Goal: Information Seeking & Learning: Check status

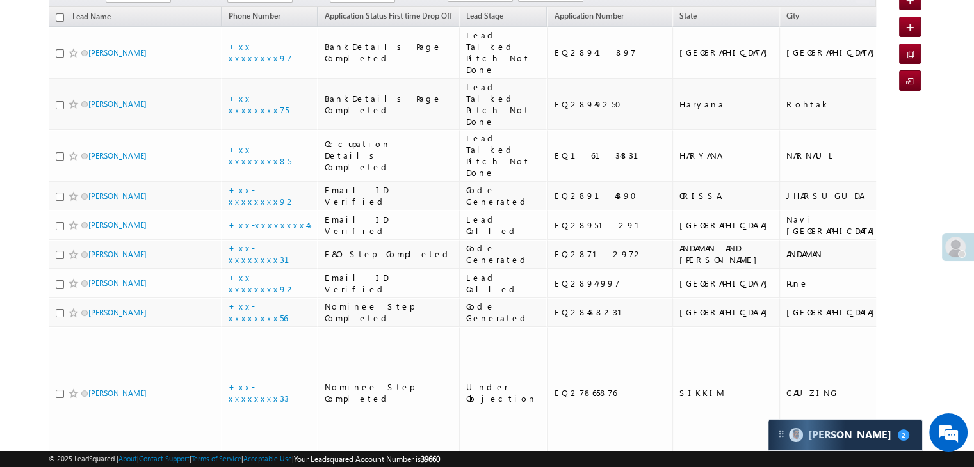
scroll to position [128, 0]
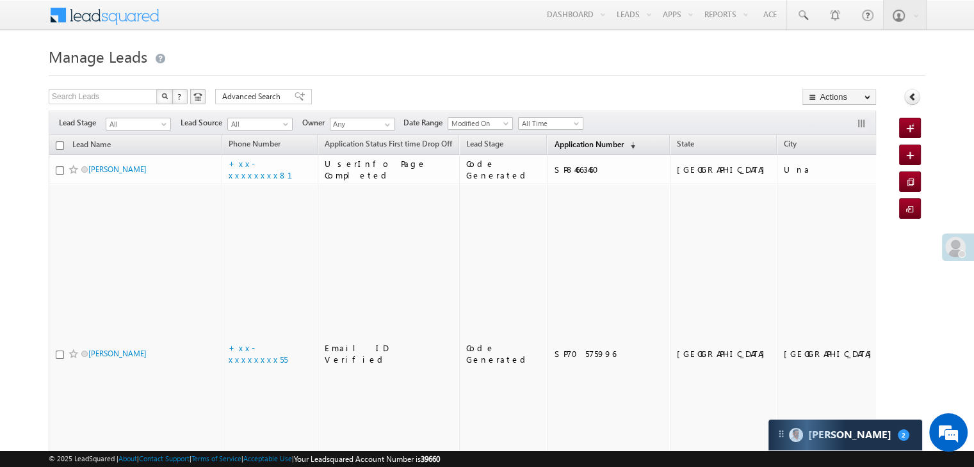
click at [554, 144] on span "Application Number" at bounding box center [588, 145] width 69 height 10
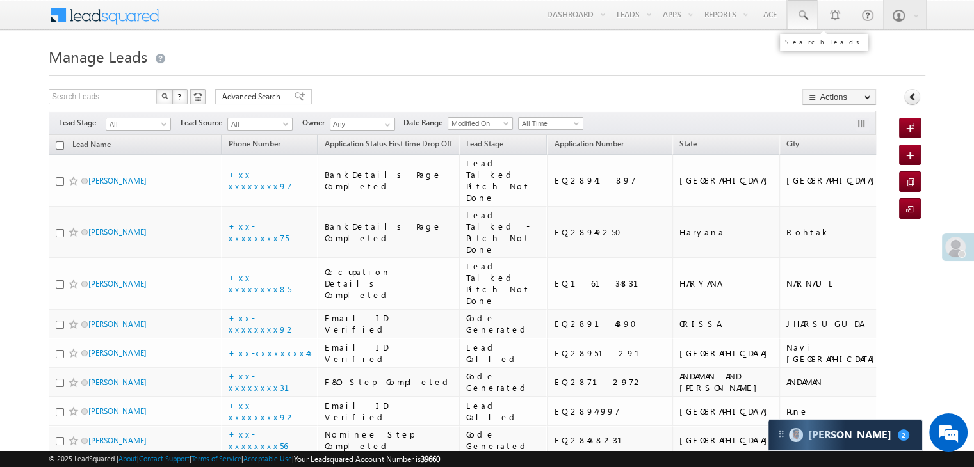
click at [804, 16] on span at bounding box center [802, 15] width 13 height 13
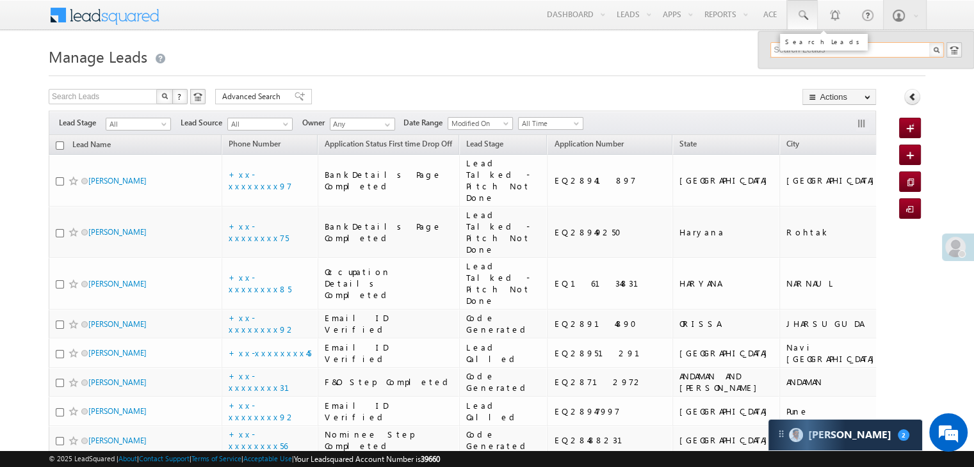
paste input "EQ28723607"
type input "EQ28723607"
click at [789, 67] on div "NabajitBaishya" at bounding box center [863, 68] width 172 height 14
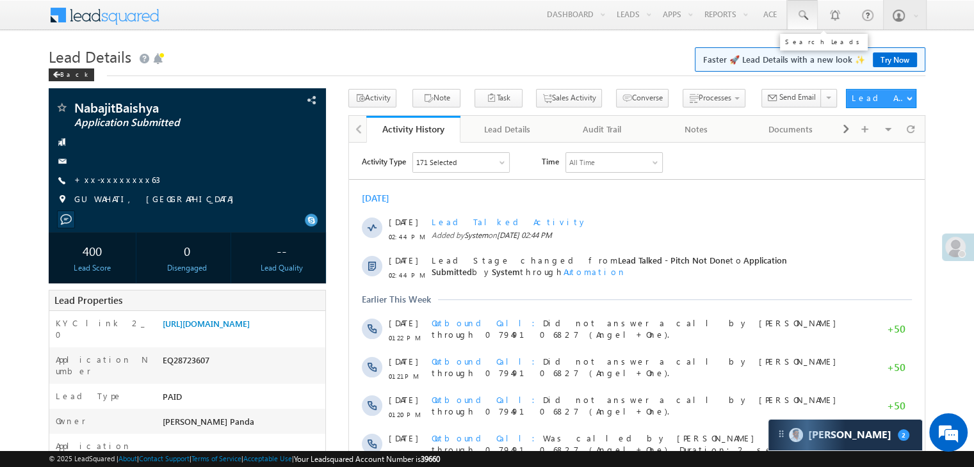
click at [804, 14] on span at bounding box center [802, 15] width 13 height 13
paste input "9005165004"
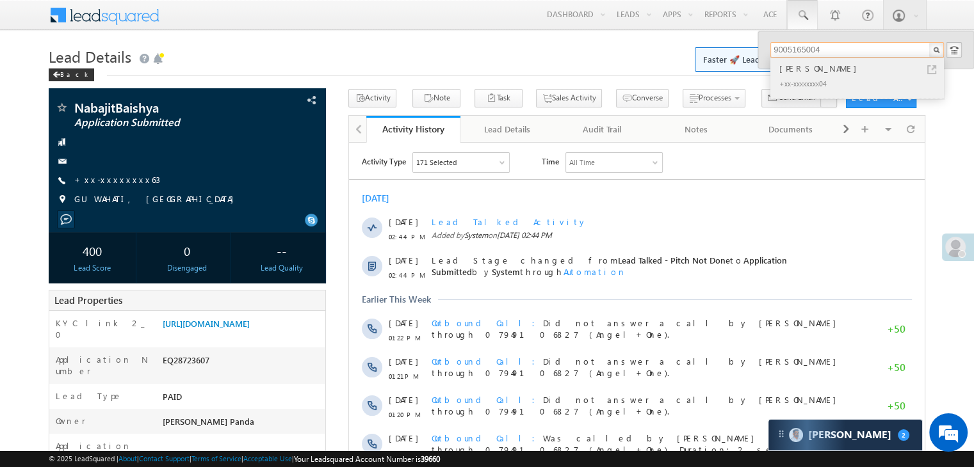
type input "9005165004"
click at [789, 69] on div "[PERSON_NAME]" at bounding box center [863, 68] width 172 height 14
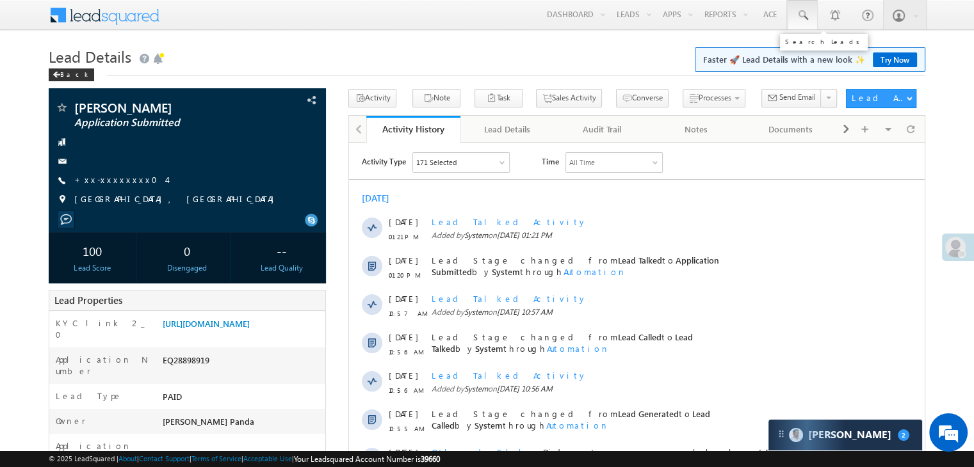
click at [805, 11] on span at bounding box center [802, 15] width 13 height 13
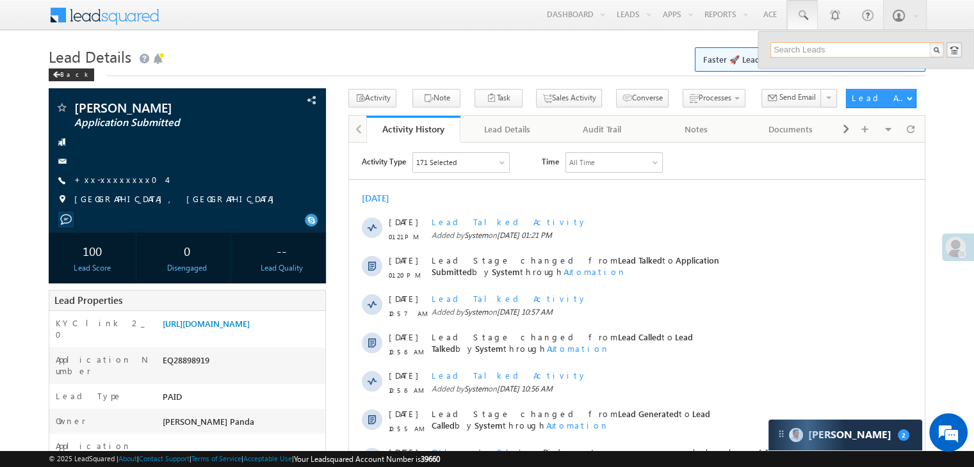
paste input "9328012586"
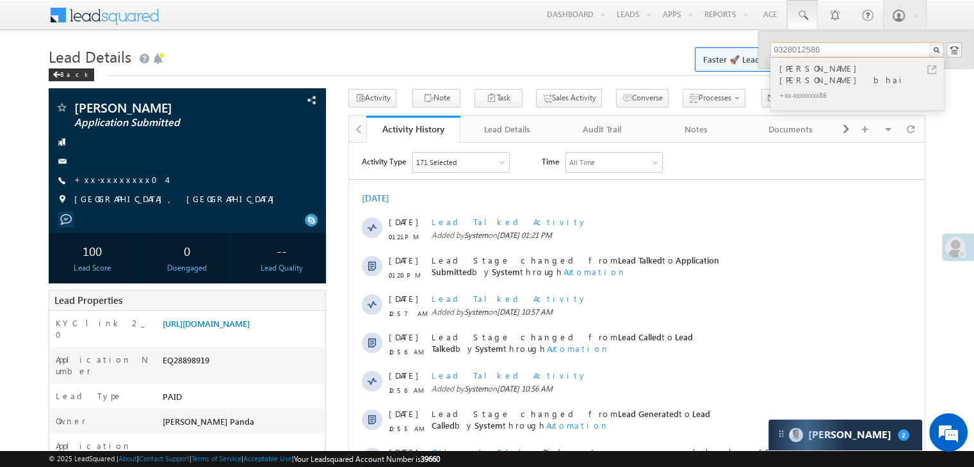
type input "9328012586"
click at [794, 70] on div "[PERSON_NAME] [PERSON_NAME] bhai" at bounding box center [863, 74] width 172 height 26
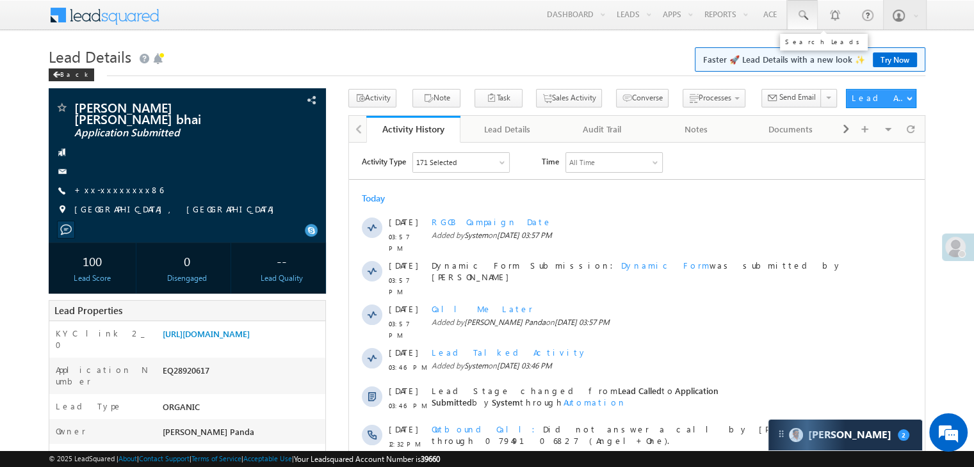
click at [802, 16] on span at bounding box center [802, 15] width 13 height 13
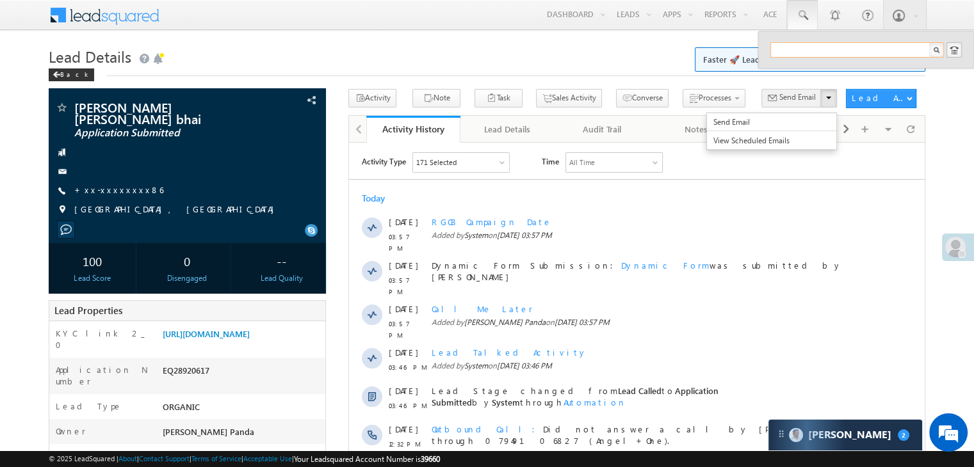
paste input "9306739585"
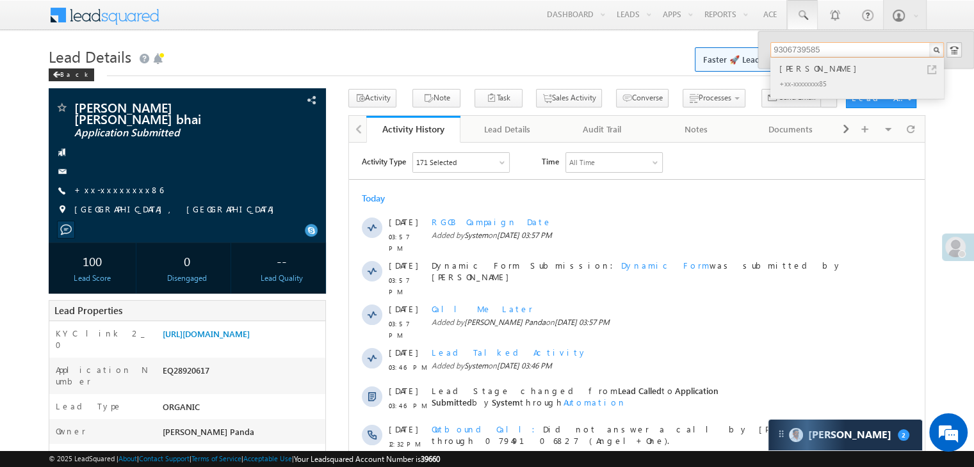
type input "9306739585"
click at [800, 71] on div "[PERSON_NAME]" at bounding box center [863, 68] width 172 height 14
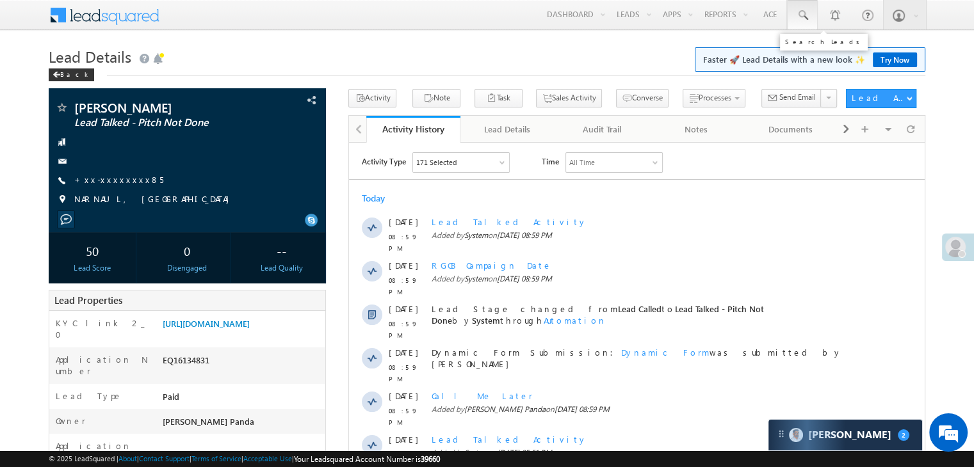
click at [802, 19] on span at bounding box center [802, 15] width 13 height 13
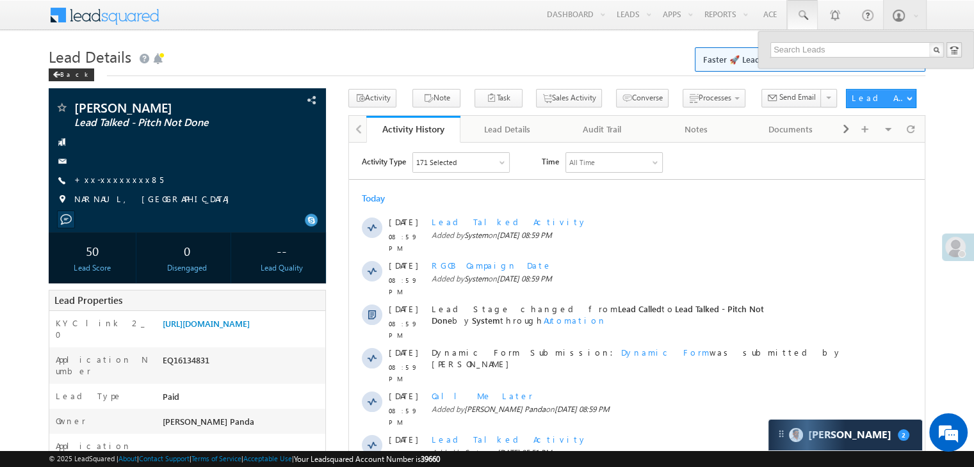
click at [812, 38] on div at bounding box center [866, 49] width 216 height 37
click at [809, 53] on input "text" at bounding box center [857, 49] width 174 height 15
paste input "EQ28331742"
click at [800, 49] on input "EQ28331742" at bounding box center [857, 49] width 174 height 15
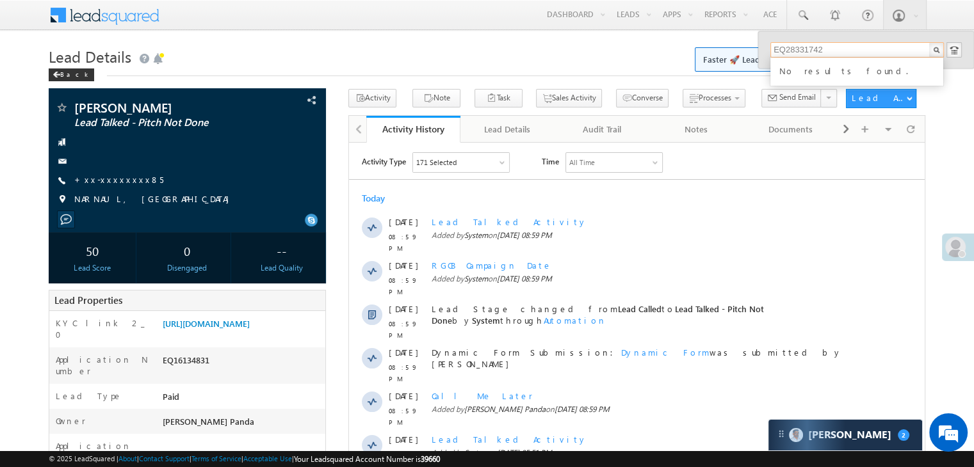
paste input "4482651"
type input "EQ24482651"
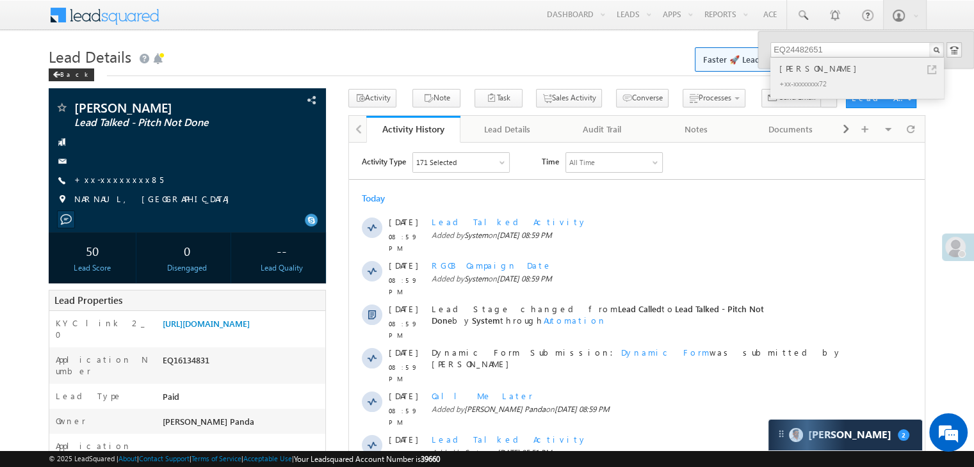
click at [799, 72] on div "[PERSON_NAME]" at bounding box center [863, 68] width 172 height 14
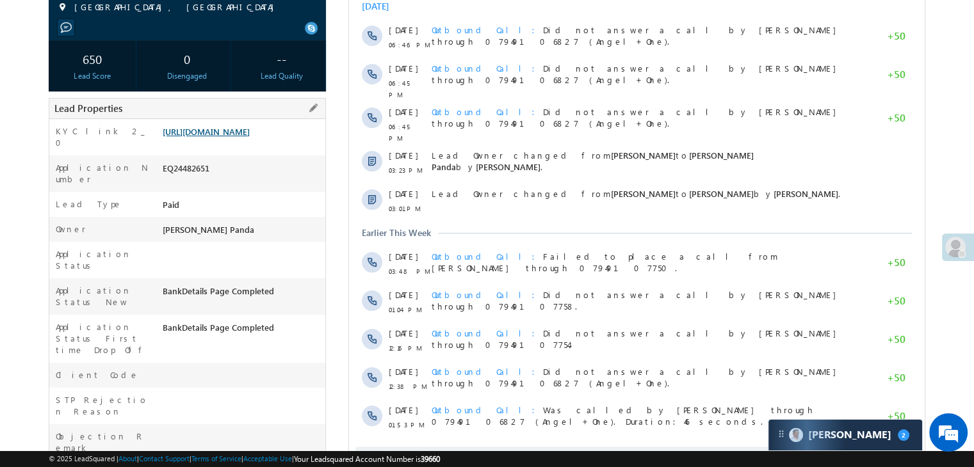
click at [250, 137] on link "[URL][DOMAIN_NAME]" at bounding box center [206, 131] width 87 height 11
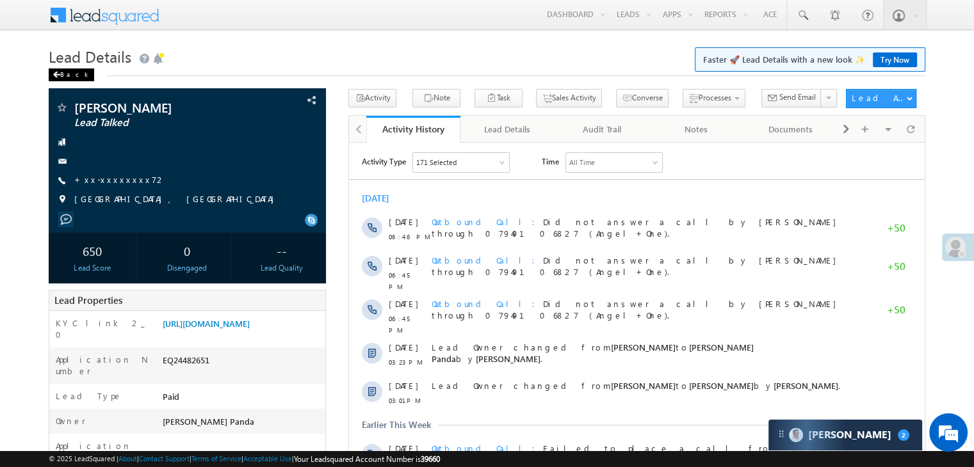
click at [60, 77] on div "Back" at bounding box center [71, 75] width 45 height 13
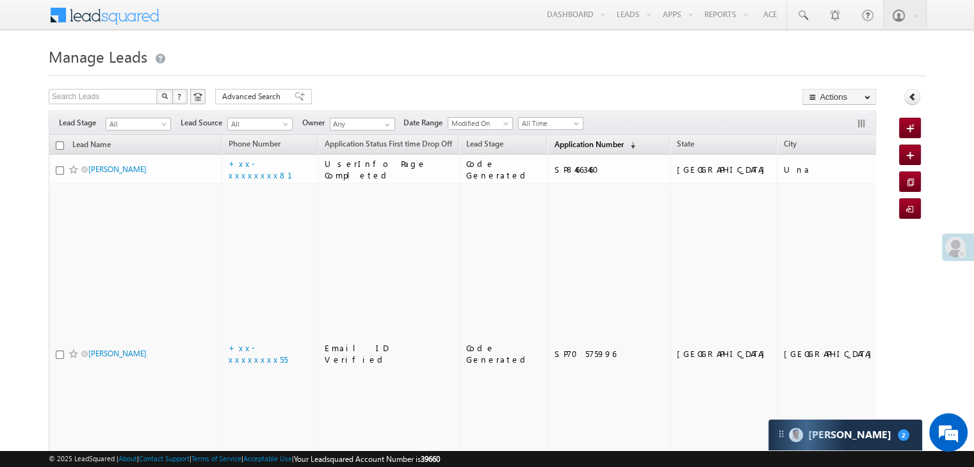
click at [571, 143] on span "Application Number" at bounding box center [588, 145] width 69 height 10
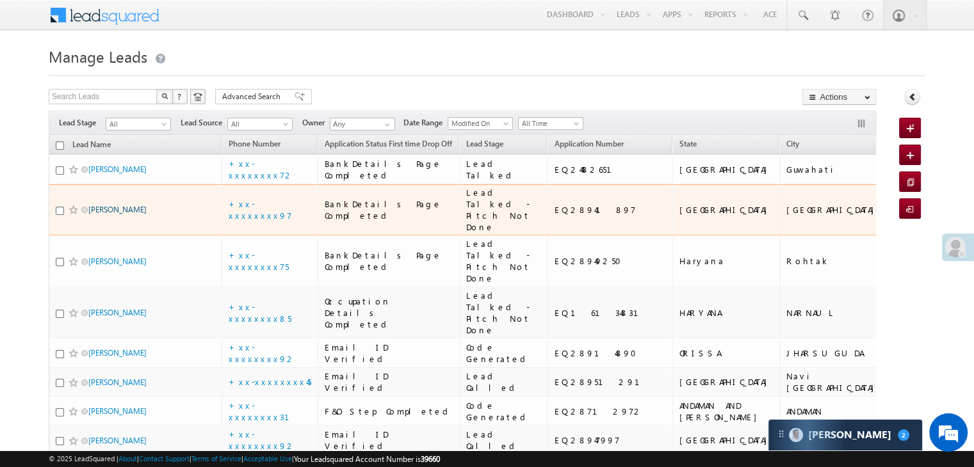
click at [100, 215] on link "Nagesh" at bounding box center [117, 210] width 58 height 10
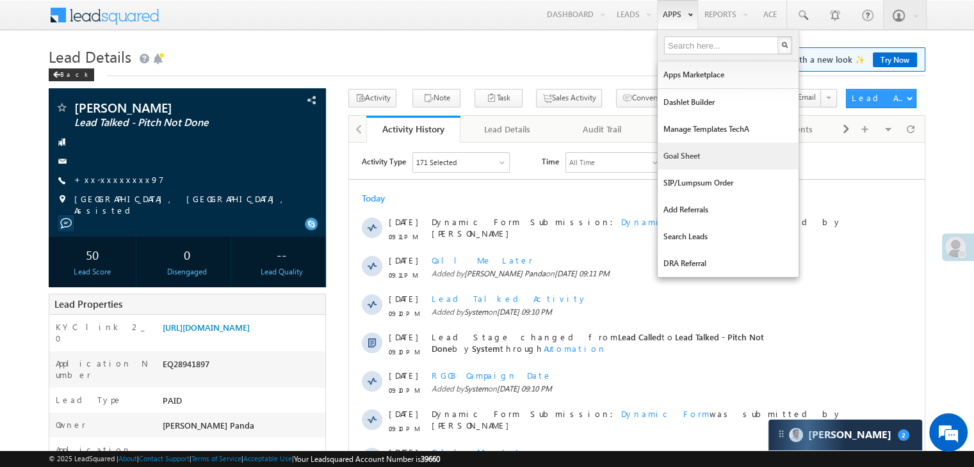
click at [678, 157] on link "Goal Sheet" at bounding box center [728, 156] width 141 height 27
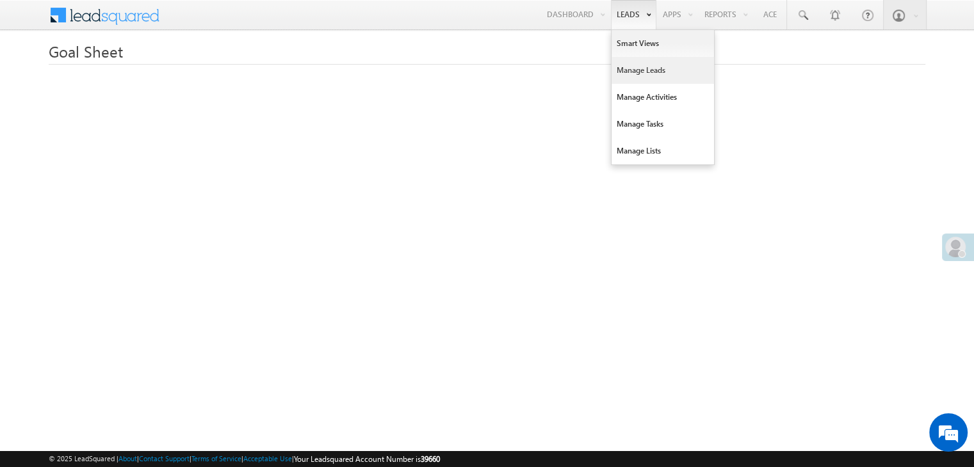
click at [633, 70] on link "Manage Leads" at bounding box center [663, 70] width 102 height 27
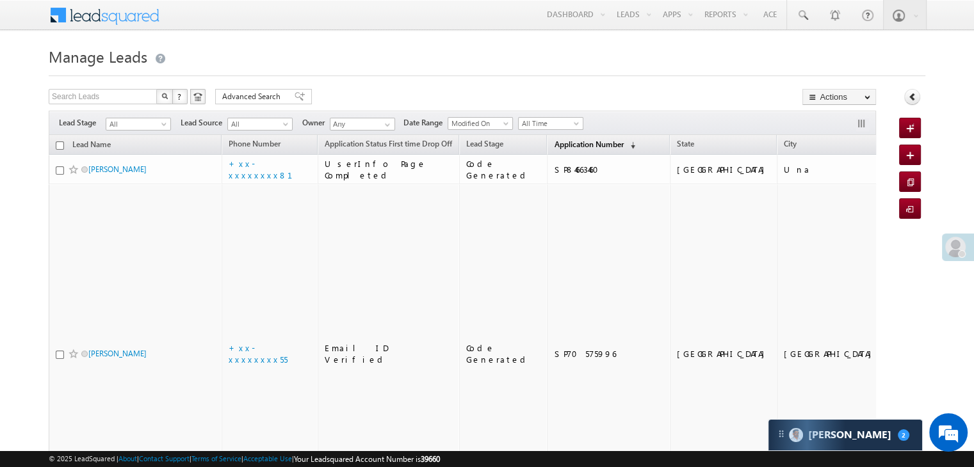
click at [557, 143] on span "Application Number" at bounding box center [588, 145] width 69 height 10
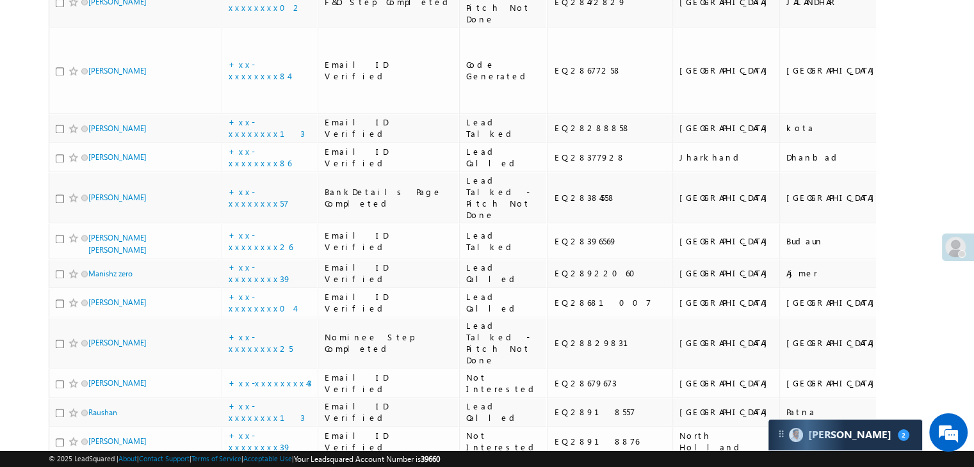
scroll to position [1857, 0]
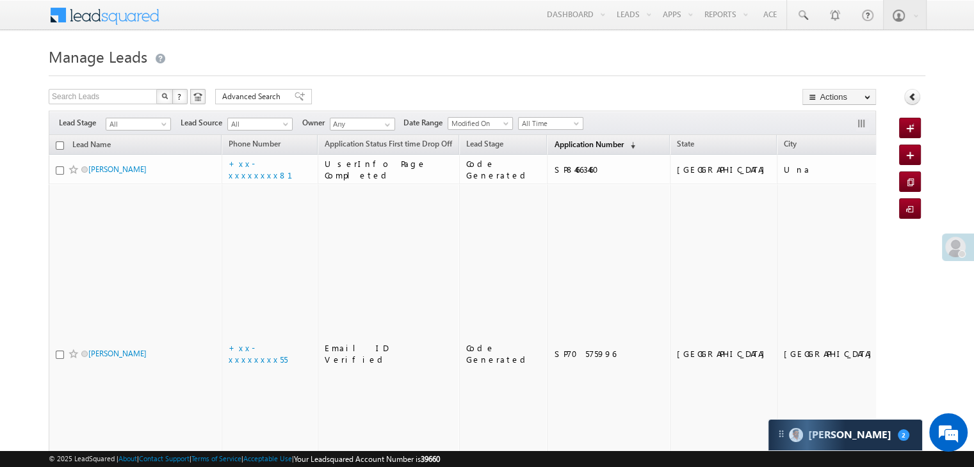
click at [560, 141] on span "Application Number" at bounding box center [588, 145] width 69 height 10
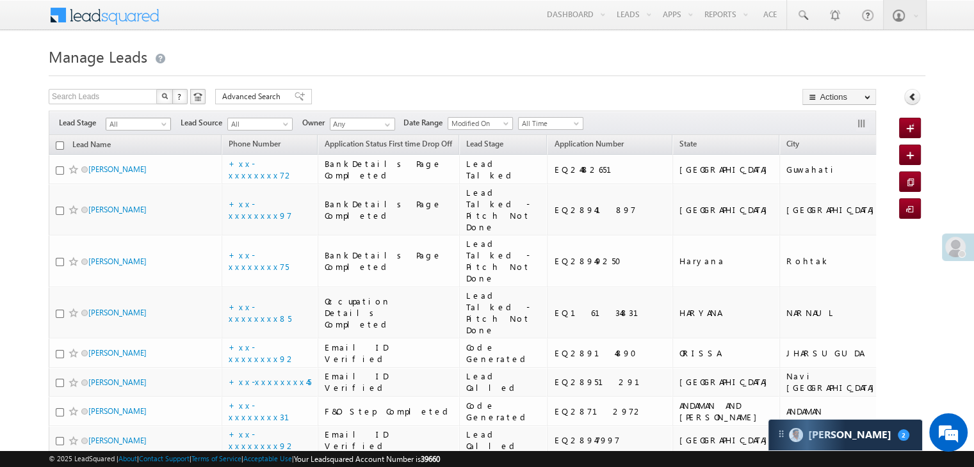
click at [160, 122] on span at bounding box center [165, 127] width 10 height 10
click at [143, 143] on link "All" at bounding box center [138, 139] width 65 height 12
click at [145, 129] on span "All" at bounding box center [136, 124] width 61 height 12
click at [143, 154] on link "Lead Generated" at bounding box center [138, 151] width 65 height 12
